Goal: Task Accomplishment & Management: Manage account settings

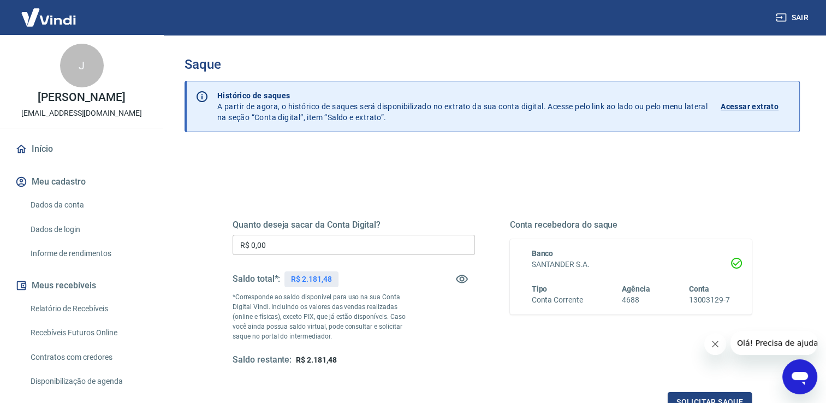
click at [282, 240] on input "R$ 0,00" at bounding box center [353, 245] width 242 height 20
click at [298, 237] on input "R$ 0,00" at bounding box center [353, 245] width 242 height 20
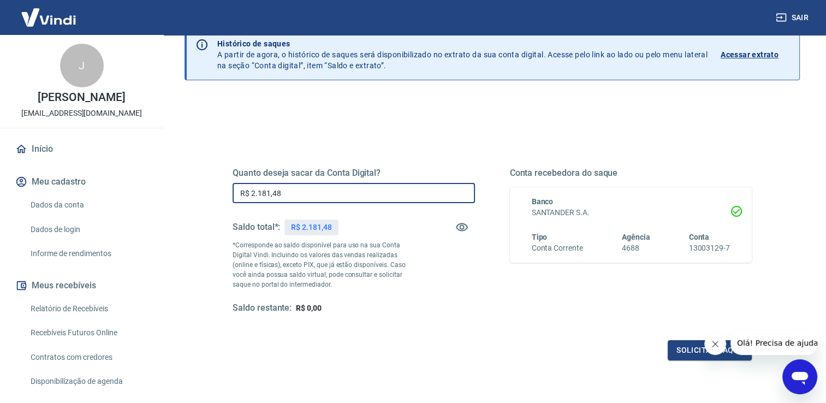
scroll to position [55, 0]
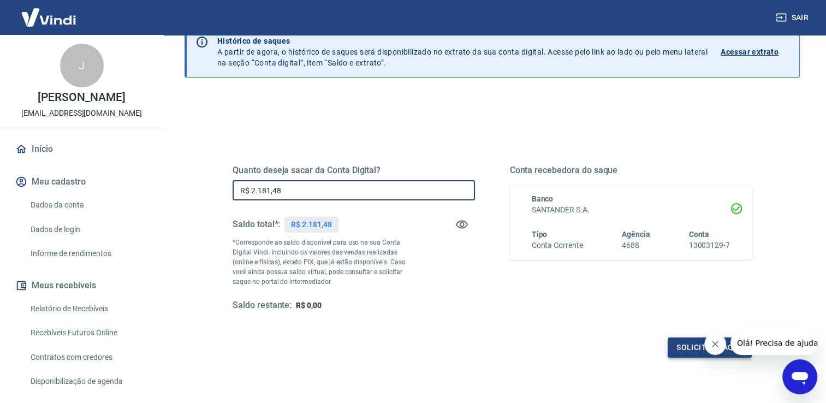
type input "R$ 2.181,48"
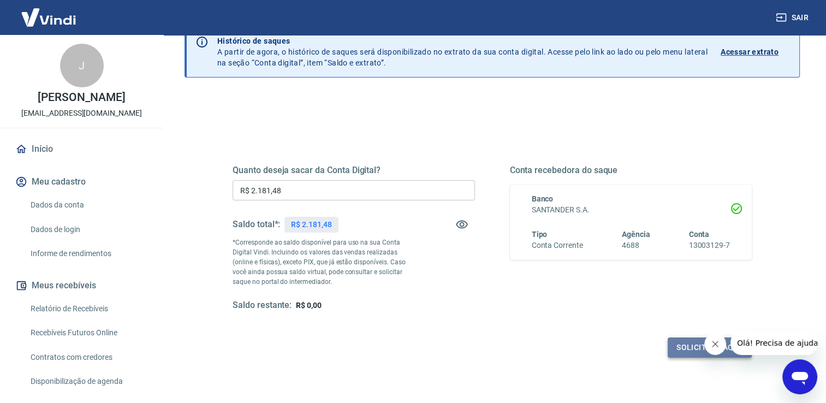
click at [683, 349] on button "Solicitar saque" at bounding box center [709, 347] width 84 height 20
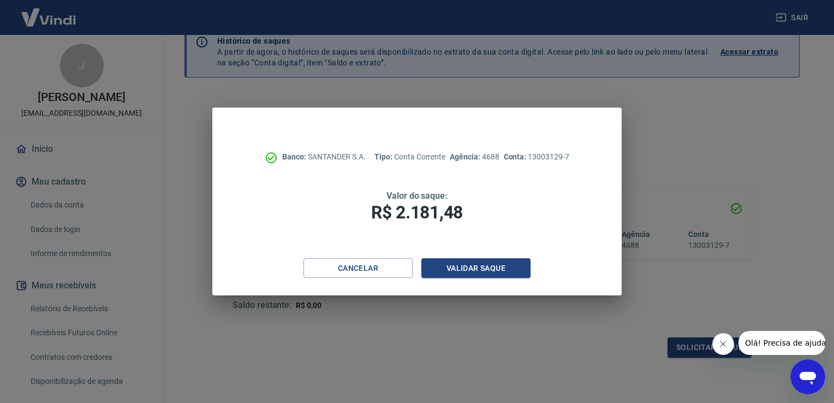
click at [720, 347] on icon "Fechar mensagem da empresa" at bounding box center [722, 343] width 9 height 9
click at [513, 267] on button "Validar saque" at bounding box center [475, 268] width 109 height 20
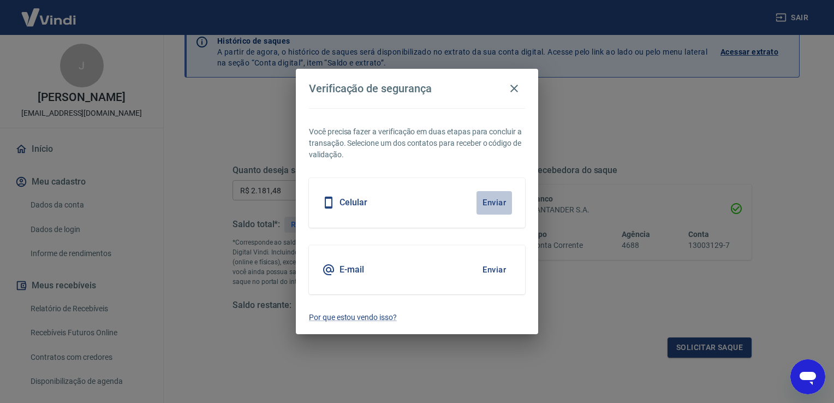
click at [476, 204] on button "Enviar" at bounding box center [493, 202] width 35 height 23
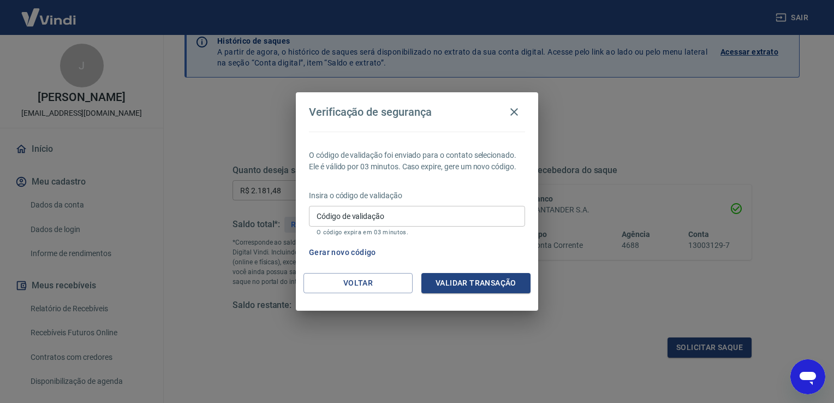
click at [412, 217] on input "Código de validação" at bounding box center [417, 216] width 216 height 20
type input "828981"
click at [451, 283] on button "Validar transação" at bounding box center [475, 283] width 109 height 20
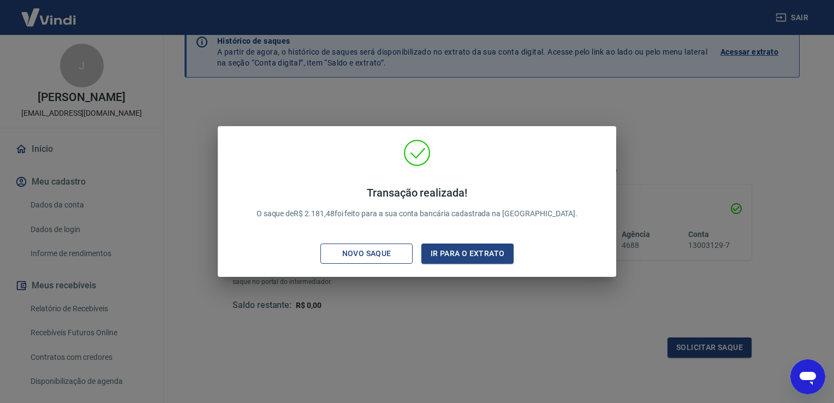
click at [390, 259] on div "Novo saque" at bounding box center [366, 254] width 75 height 14
